Goal: Information Seeking & Learning: Learn about a topic

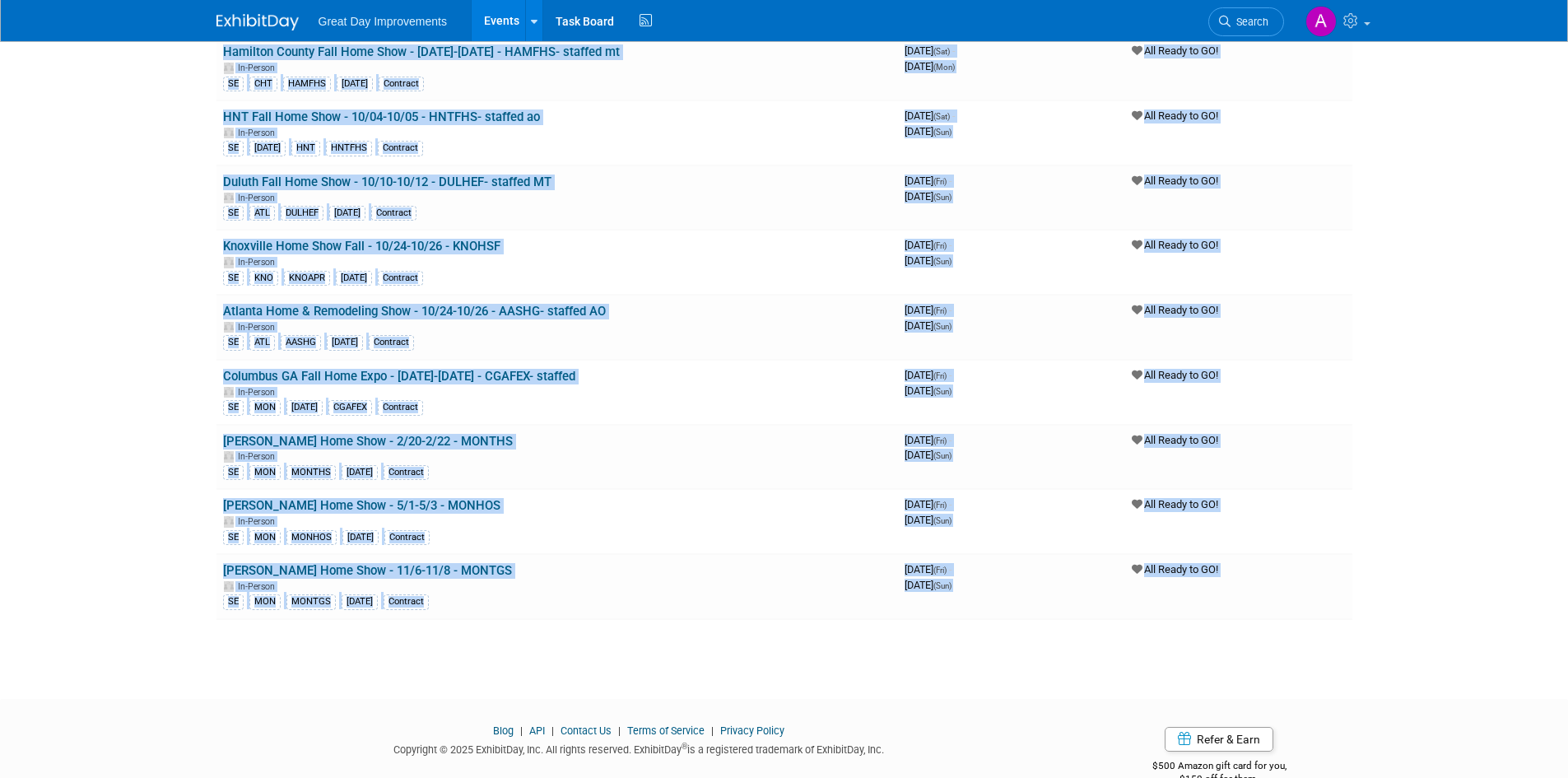
scroll to position [568, 0]
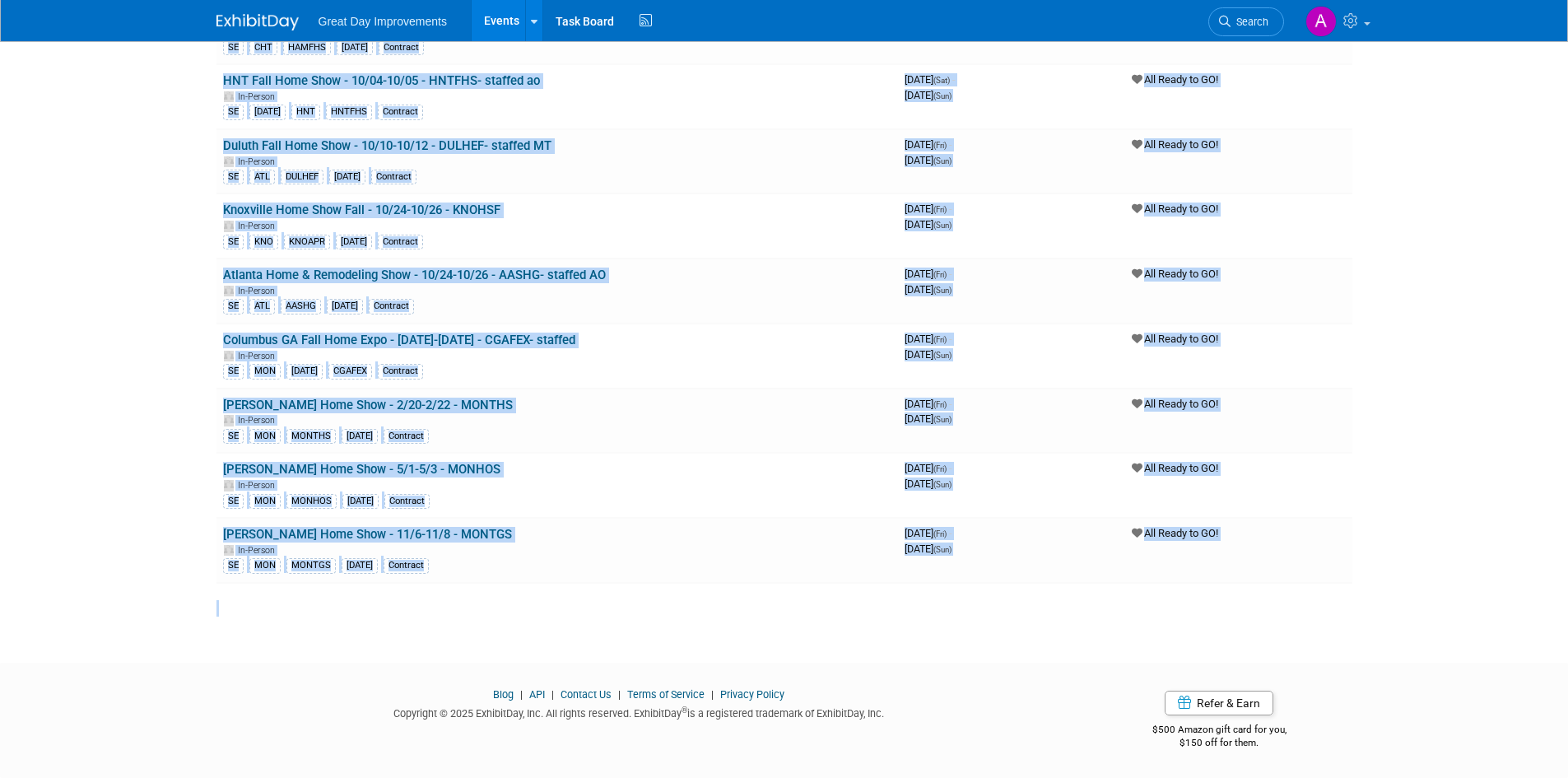
drag, startPoint x: 190, startPoint y: 199, endPoint x: 446, endPoint y: 623, distance: 495.3
copy div "Event Dates Participation Yellow [PERSON_NAME] Festival - 9/04-9/07 - YDFEST- s…"
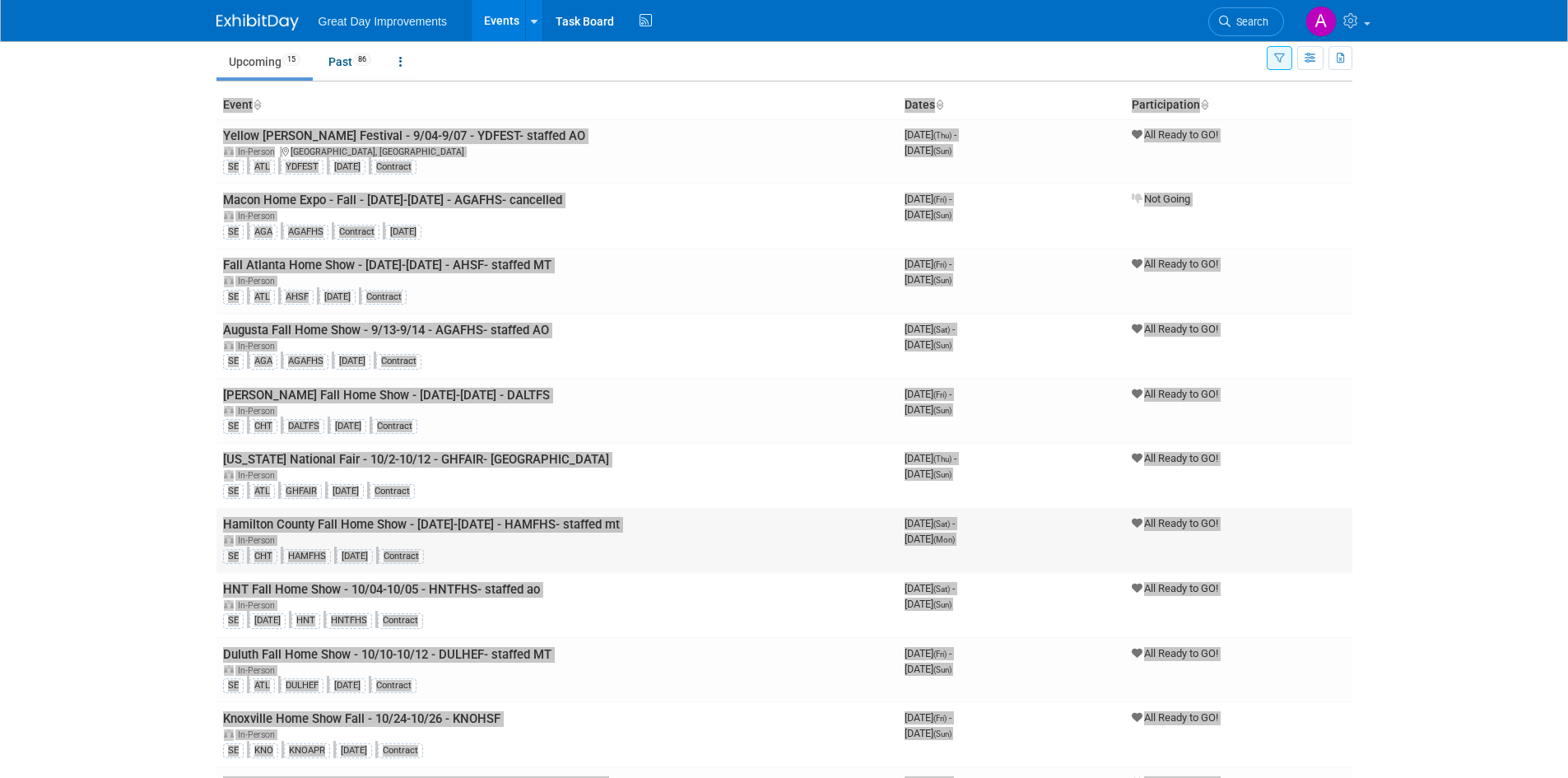
scroll to position [0, 0]
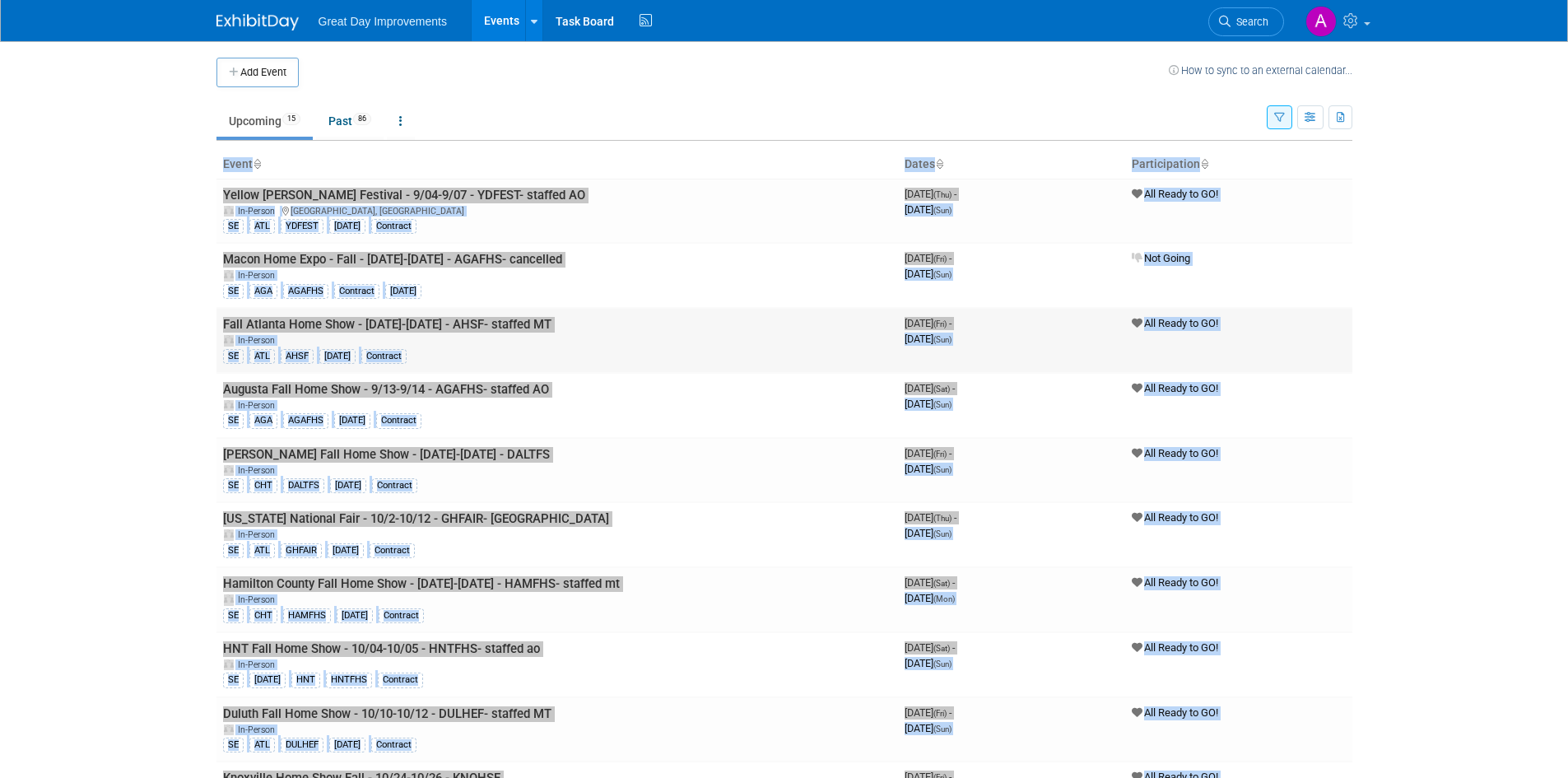
click at [670, 322] on td "Fall Atlanta Home Show - [DATE]-[DATE] - AHSF- staffed MT In-Person SE ATL AHSF…" at bounding box center [557, 340] width 681 height 65
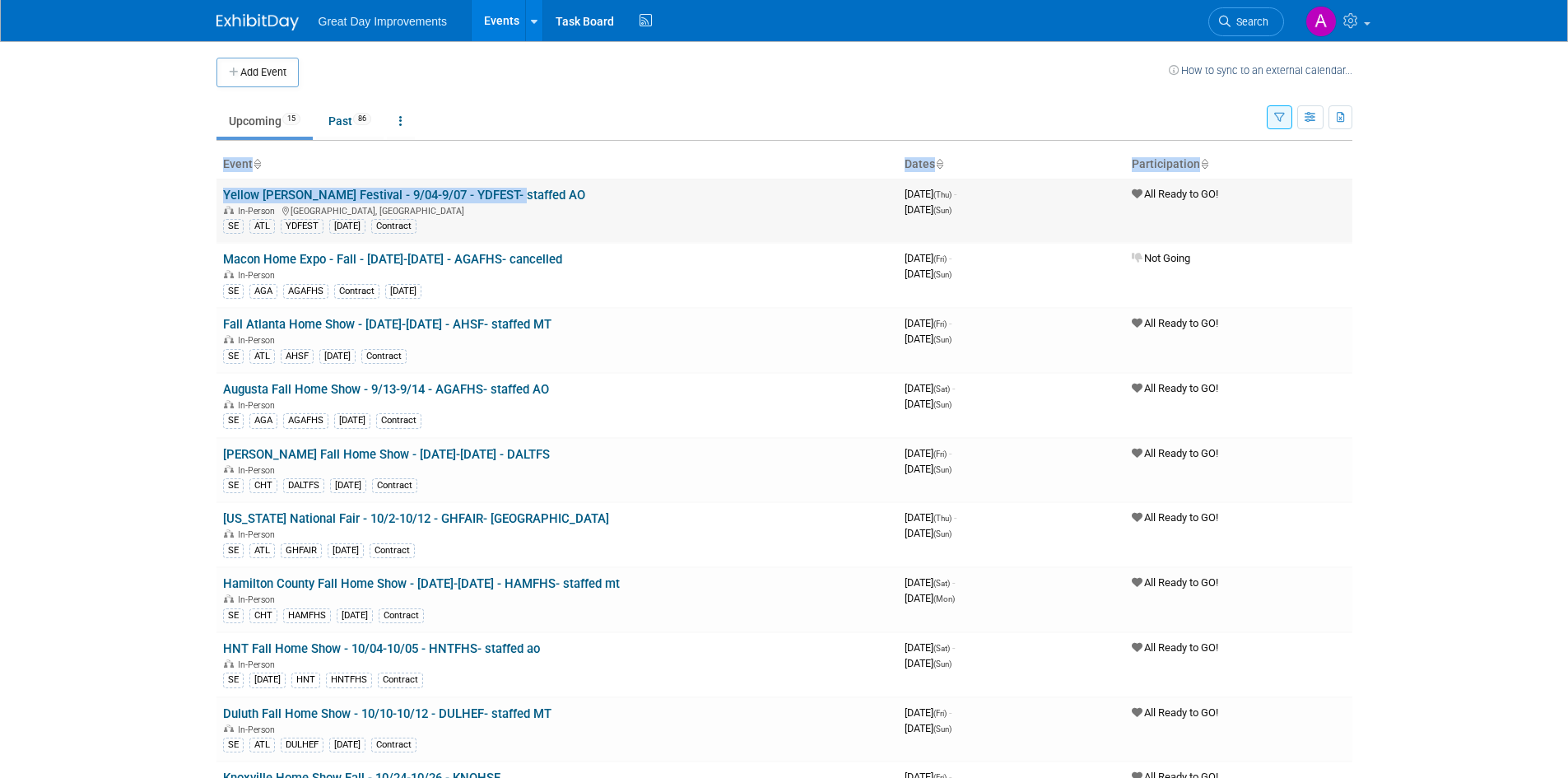
drag, startPoint x: 171, startPoint y: 191, endPoint x: 494, endPoint y: 188, distance: 323.0
click at [500, 187] on body "Great Day Improvements Events Add Event Bulk Upload Events Shareable Event Boar…" at bounding box center [784, 389] width 1568 height 778
click at [159, 198] on body "Great Day Improvements Events Add Event Bulk Upload Events Shareable Event Boar…" at bounding box center [784, 389] width 1568 height 778
drag, startPoint x: 554, startPoint y: 190, endPoint x: 223, endPoint y: 188, distance: 331.0
click at [223, 188] on td "Yellow [PERSON_NAME] Festival - 9/04-9/07 - YDFEST- staffed AO In-Person [GEOGR…" at bounding box center [557, 211] width 681 height 64
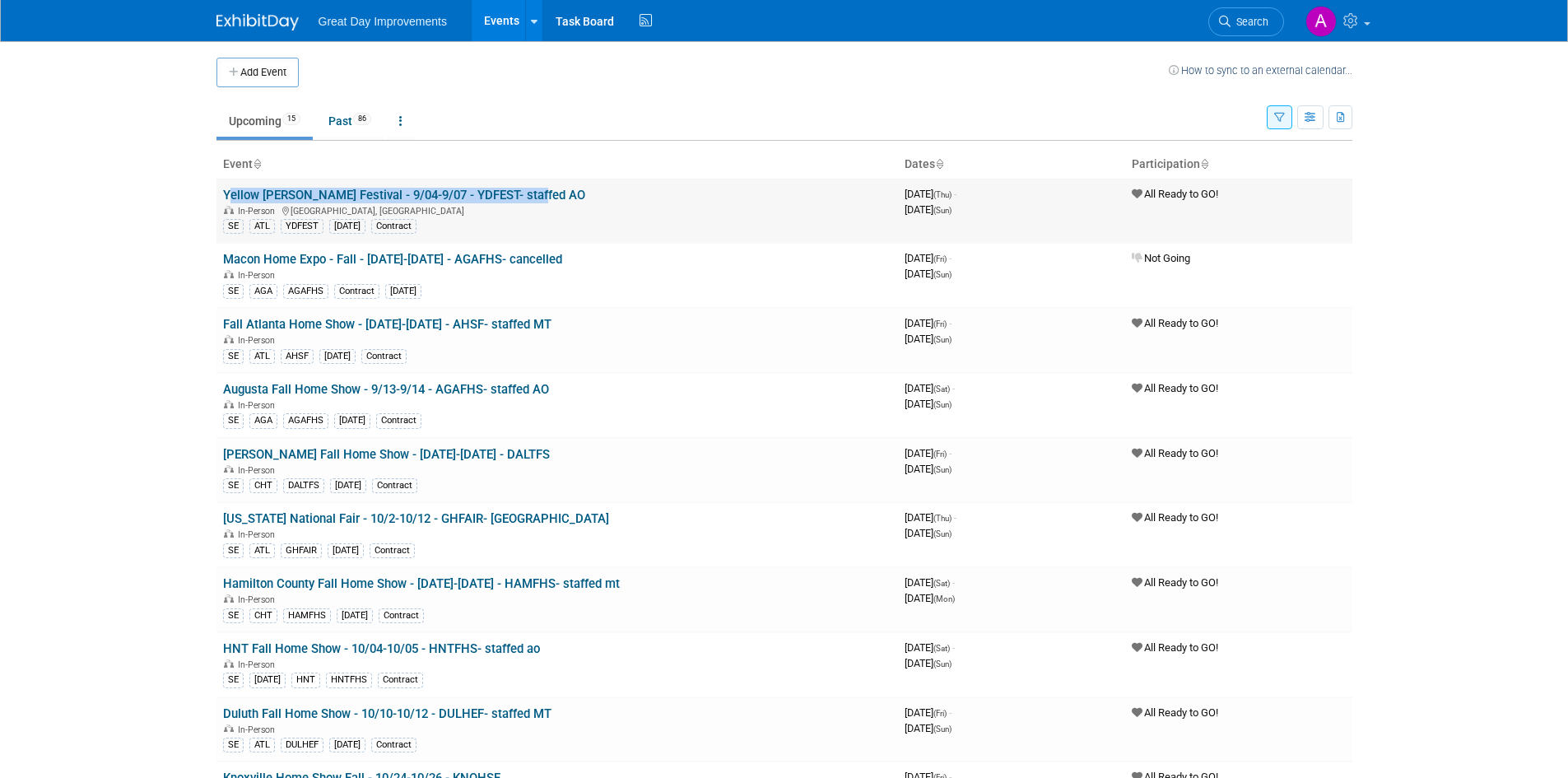
copy link "Yellow [PERSON_NAME] Festival - 9/04-9/07 - YDFEST- staffed AO"
drag, startPoint x: 587, startPoint y: 250, endPoint x: 384, endPoint y: 277, distance: 204.8
click at [384, 277] on td "Macon Home Expo - Fall - [DATE]-[DATE] - AGAFHS- cancelled In-Person SE AGA AGA…" at bounding box center [557, 275] width 681 height 65
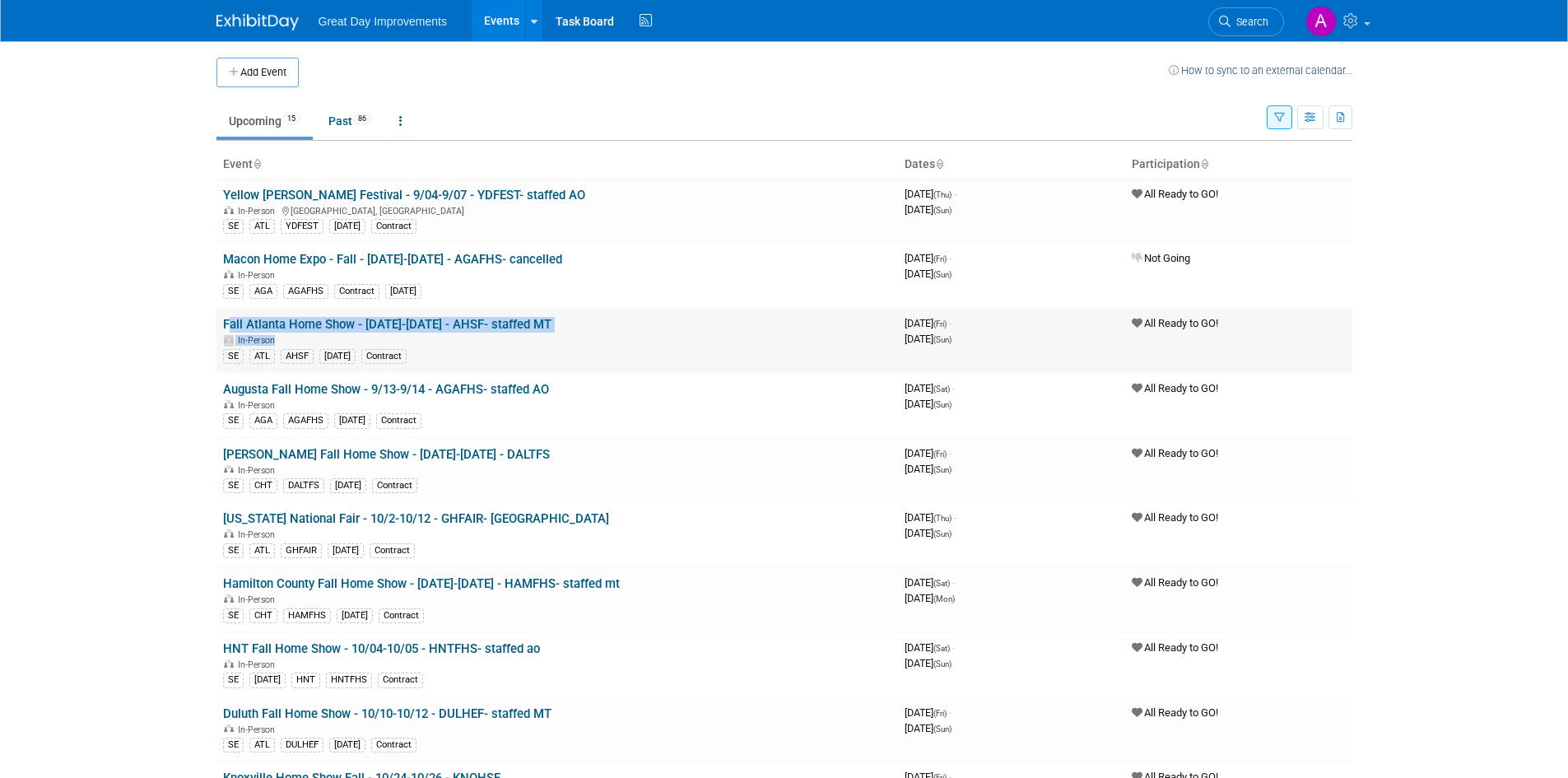
drag, startPoint x: 639, startPoint y: 336, endPoint x: 219, endPoint y: 328, distance: 420.1
click at [219, 328] on td "Fall Atlanta Home Show - [DATE]-[DATE] - AHSF- staffed MT In-Person SE ATL AHSF…" at bounding box center [557, 340] width 681 height 65
copy td "Fall Atlanta Home Show - [DATE]-[DATE] - AHSF- staffed MT In-Person"
drag, startPoint x: 566, startPoint y: 389, endPoint x: 217, endPoint y: 392, distance: 349.0
click at [217, 392] on td "Augusta Fall Home Show - 9/13-9/14 - AGAFHS- staffed AO In-Person SE AGA AGAFHS…" at bounding box center [557, 406] width 681 height 65
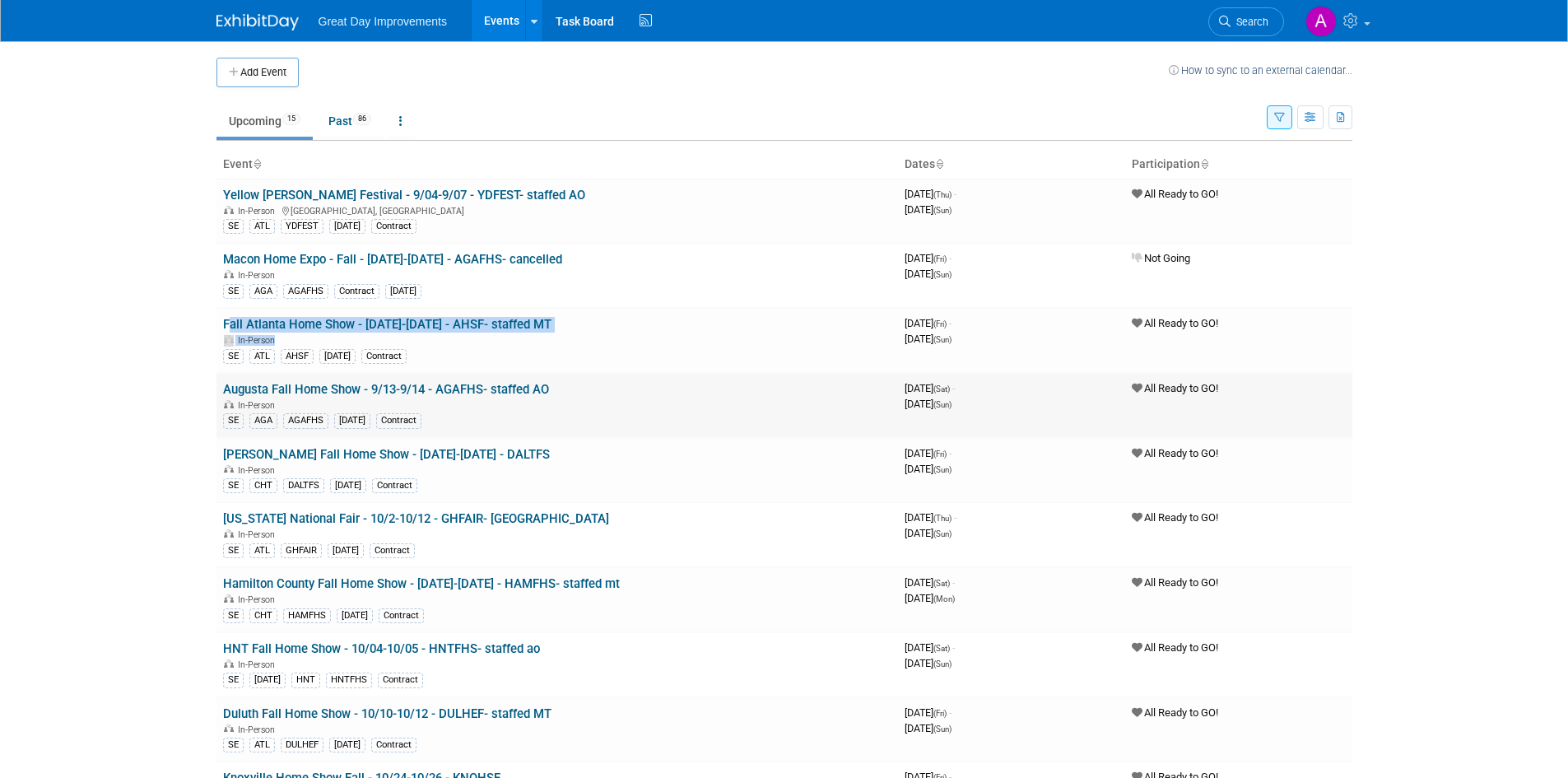
copy link "Augusta Fall Home Show - 9/13-9/14 - AGAFHS- staffed AO"
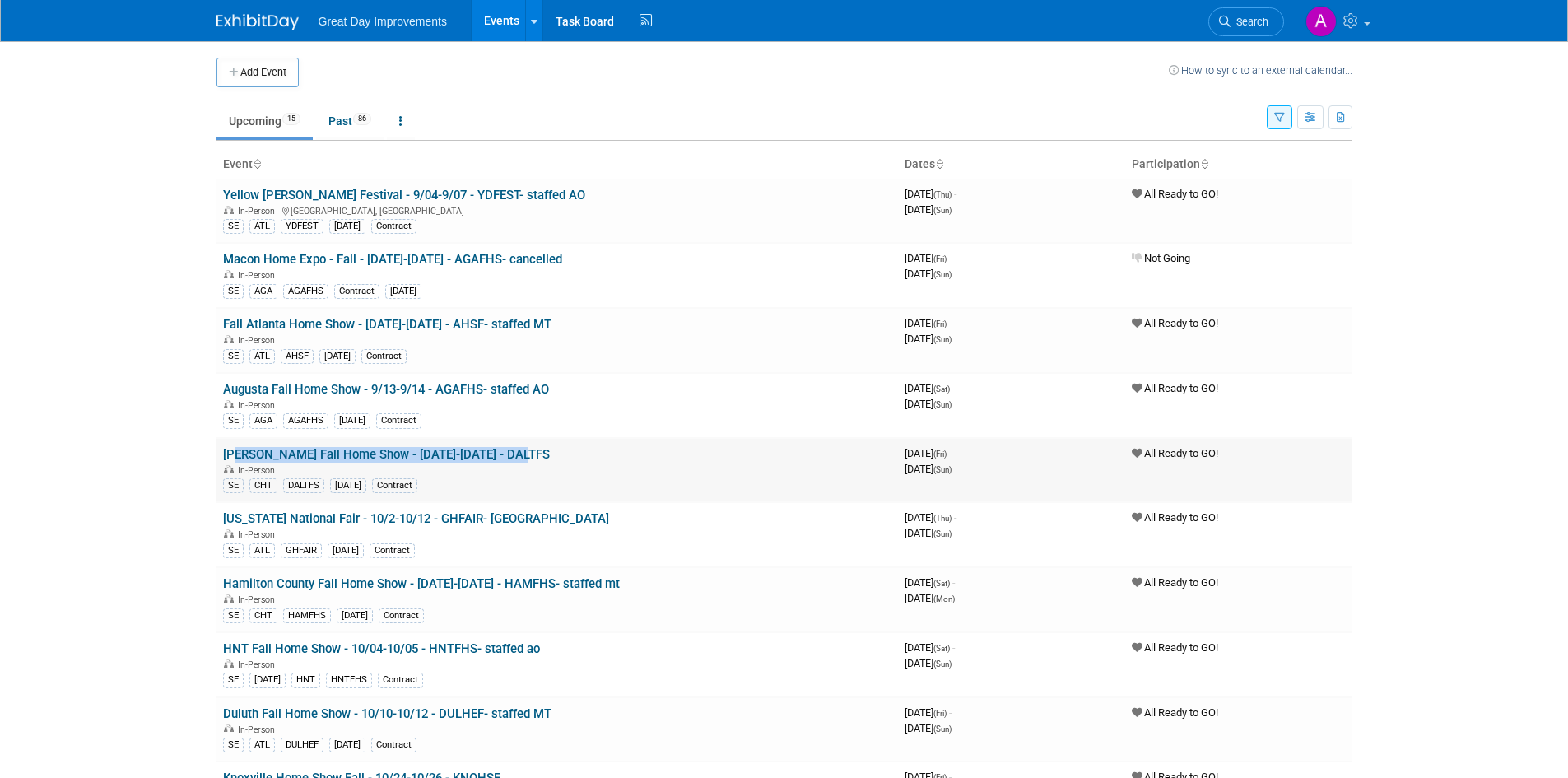
drag, startPoint x: 529, startPoint y: 456, endPoint x: 220, endPoint y: 457, distance: 309.0
click at [220, 457] on td "[PERSON_NAME] Fall Home Show - [DATE]-[DATE] - DALTFS In-Person SE CHT DALTFS […" at bounding box center [557, 470] width 681 height 65
copy link "[PERSON_NAME] Fall Home Show - [DATE]-[DATE] - DALTFS"
